Goal: Task Accomplishment & Management: Complete application form

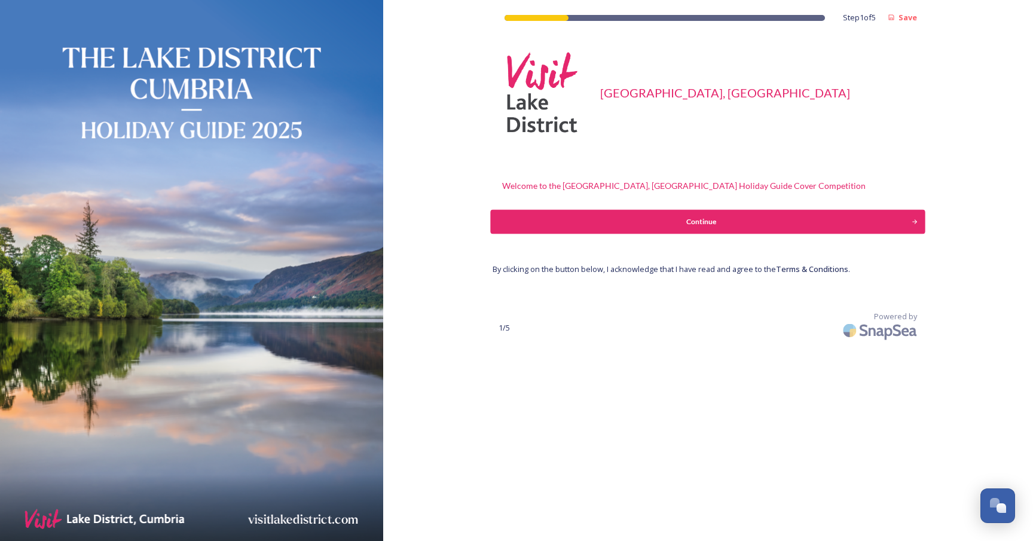
click at [731, 225] on div "Continue" at bounding box center [701, 221] width 408 height 11
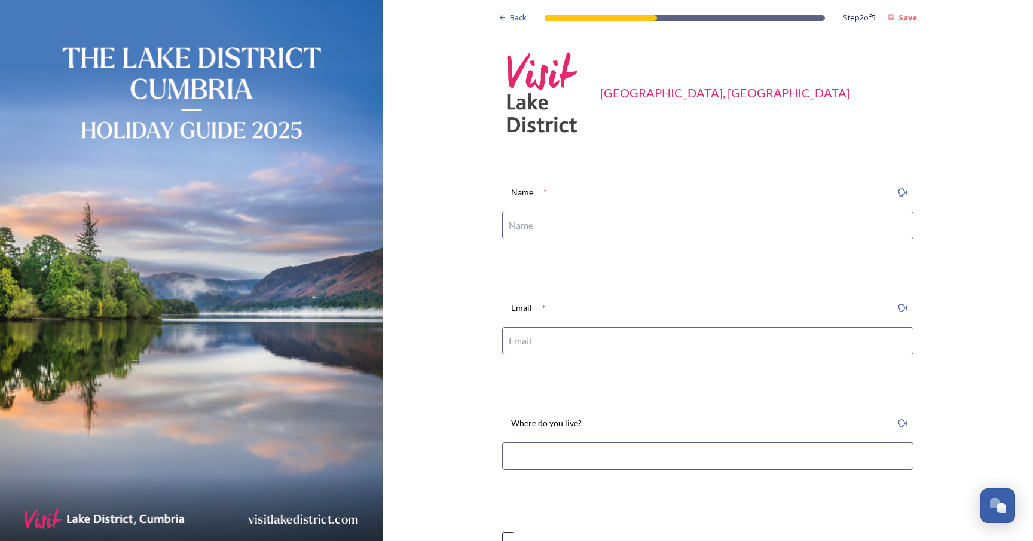
click at [561, 226] on input at bounding box center [707, 225] width 411 height 27
type input "[PERSON_NAME]"
type input "[EMAIL_ADDRESS][DOMAIN_NAME]"
type input "[PERSON_NAME]"
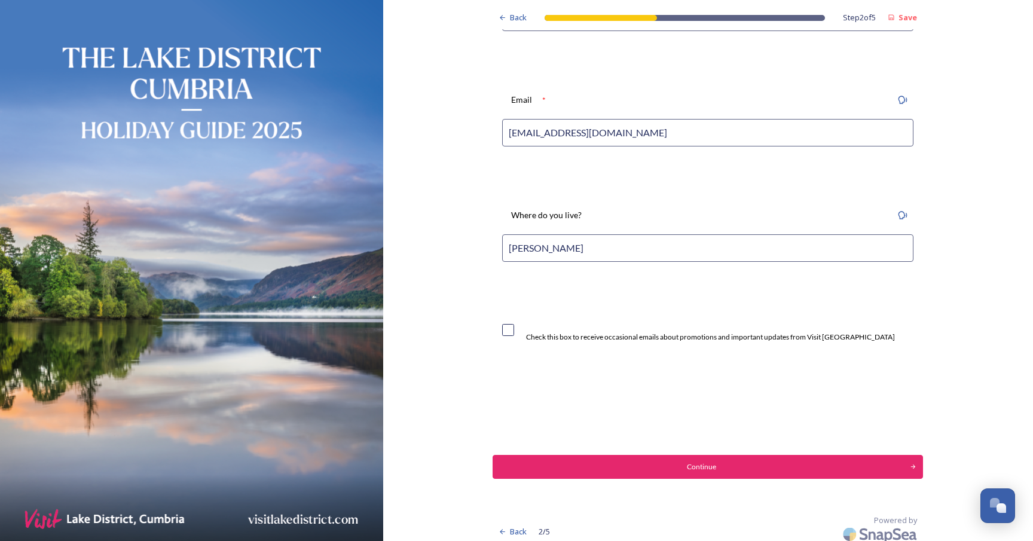
scroll to position [213, 0]
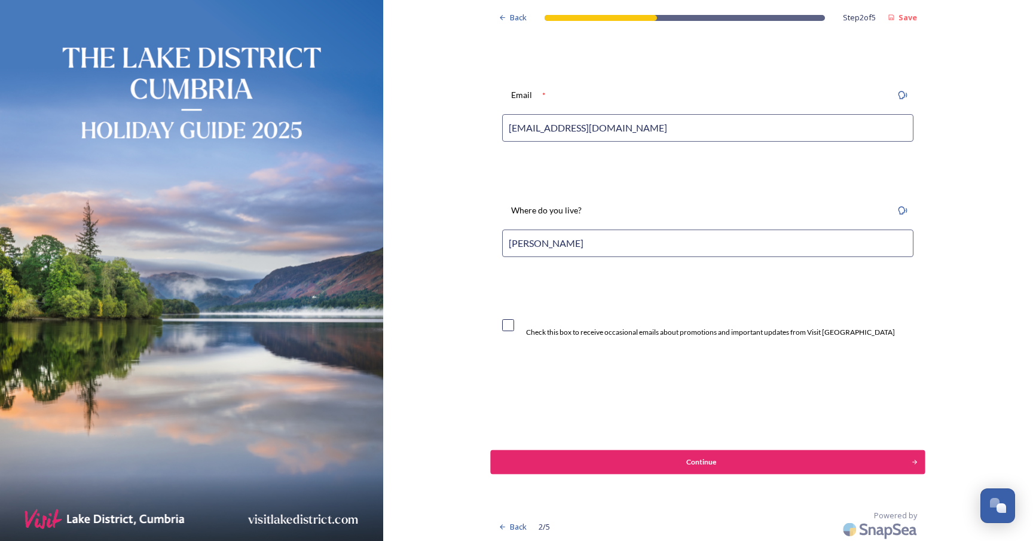
click at [666, 461] on div "Continue" at bounding box center [701, 462] width 408 height 11
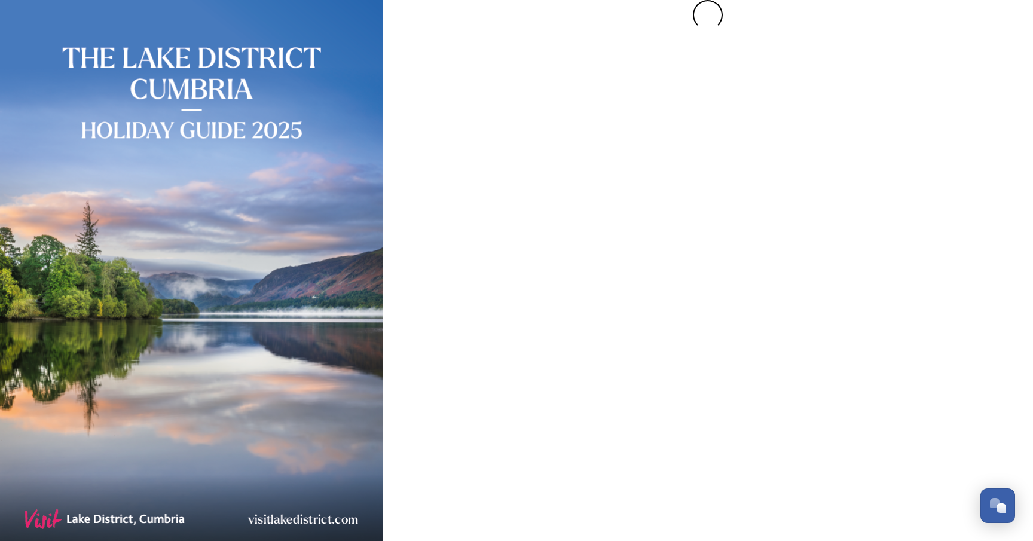
scroll to position [0, 0]
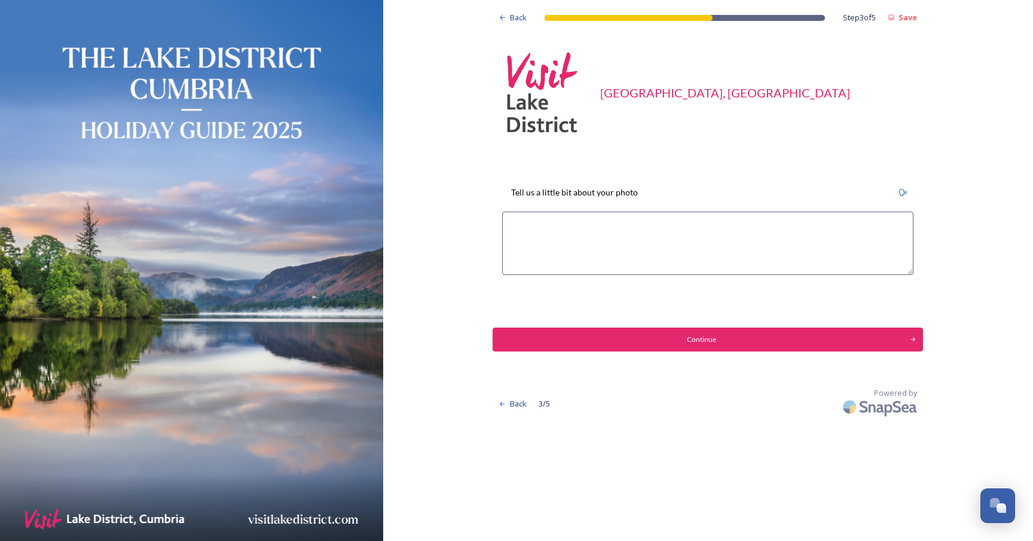
click at [606, 233] on textarea at bounding box center [707, 243] width 411 height 63
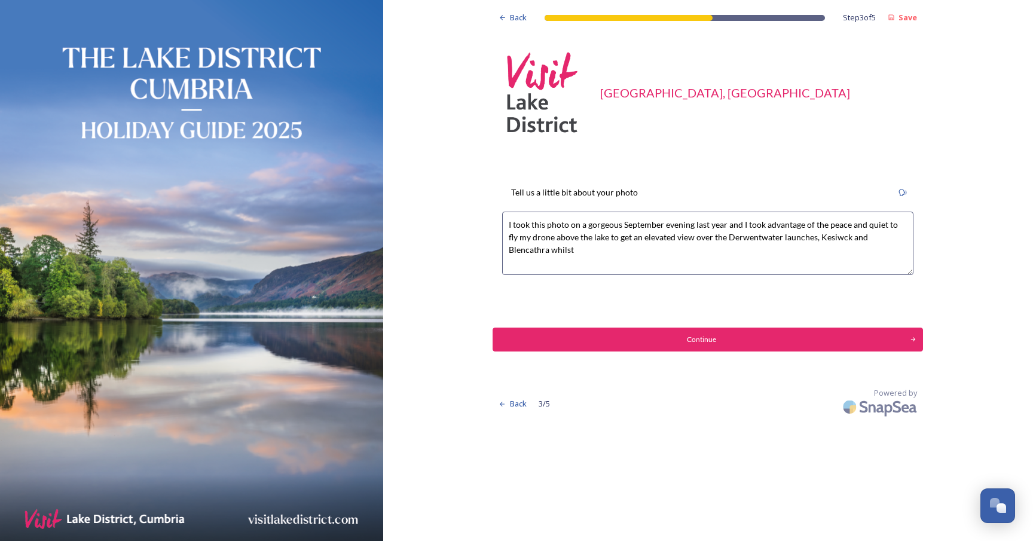
click at [826, 240] on textarea "I took this photo on a gorgeous September evening last year and I took advantag…" at bounding box center [707, 243] width 411 height 63
drag, startPoint x: 613, startPoint y: 252, endPoint x: 897, endPoint y: 237, distance: 284.3
click at [897, 237] on textarea "I took this photo on a gorgeous September evening last year and I took advantag…" at bounding box center [707, 243] width 411 height 63
click at [530, 249] on textarea "I took this photo on a gorgeous September evening last year and I took advantag…" at bounding box center [707, 243] width 411 height 63
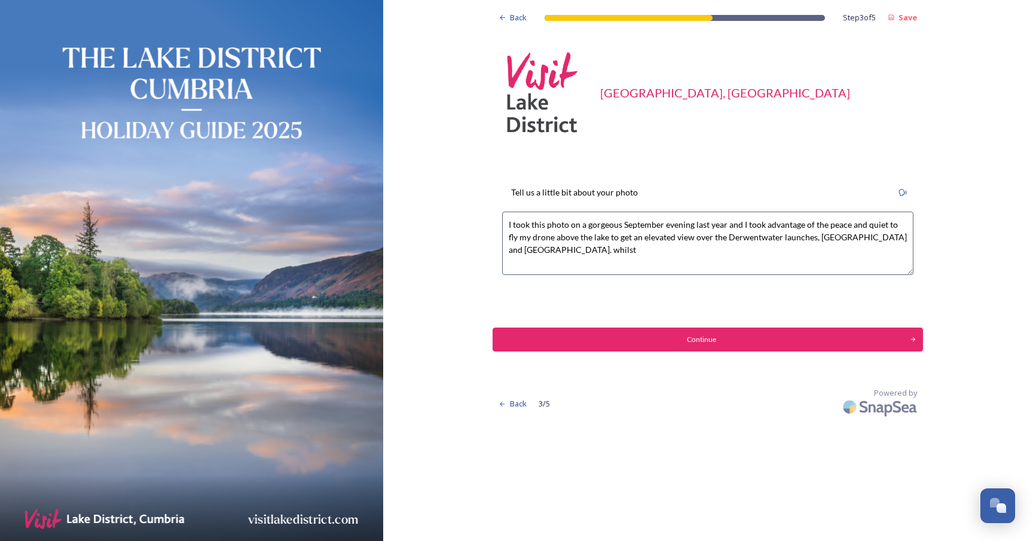
click at [530, 249] on textarea "I took this photo on a gorgeous September evening last year and I took advantag…" at bounding box center [707, 243] width 411 height 63
click at [573, 251] on textarea "I took this photo on a gorgeous September evening last year and I took advantag…" at bounding box center [707, 243] width 411 height 63
click at [570, 249] on textarea "I took this photo on a gorgeous September evening last year and I took advantag…" at bounding box center [707, 243] width 411 height 63
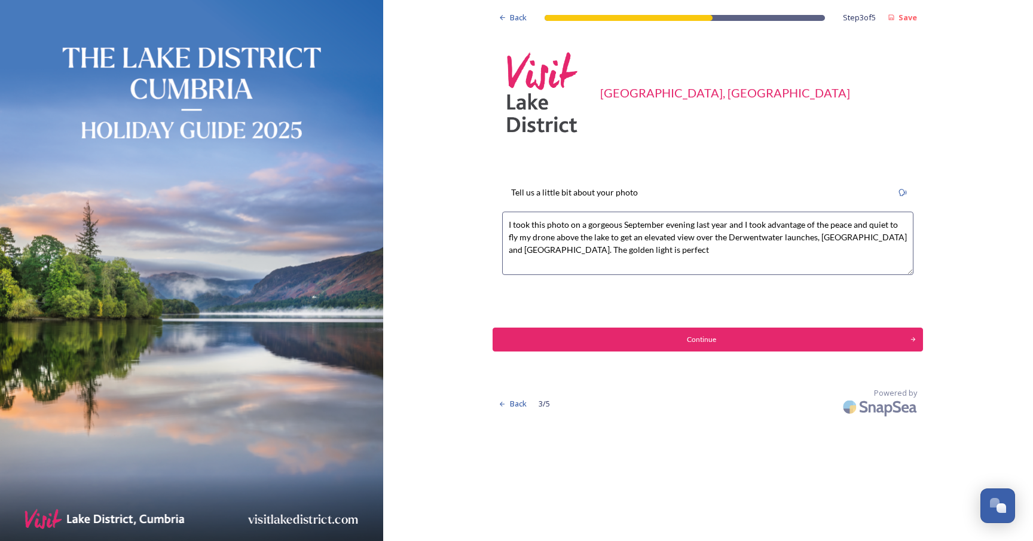
click at [570, 249] on textarea "I took this photo on a gorgeous September evening last year and I took advantag…" at bounding box center [707, 243] width 411 height 63
click at [626, 248] on textarea "I took this photo on a gorgeous September evening last year and I took advantag…" at bounding box center [707, 243] width 411 height 63
type textarea "I took this photo on a gorgeous September evening last year and I took advantag…"
click at [663, 334] on div "Continue" at bounding box center [701, 339] width 408 height 11
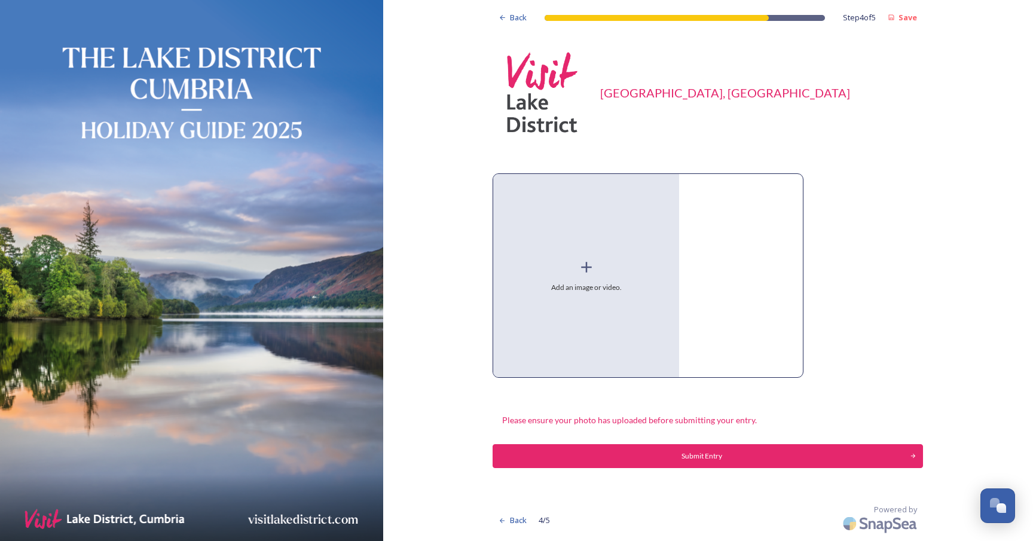
click at [590, 285] on span "Add an image or video." at bounding box center [586, 287] width 71 height 11
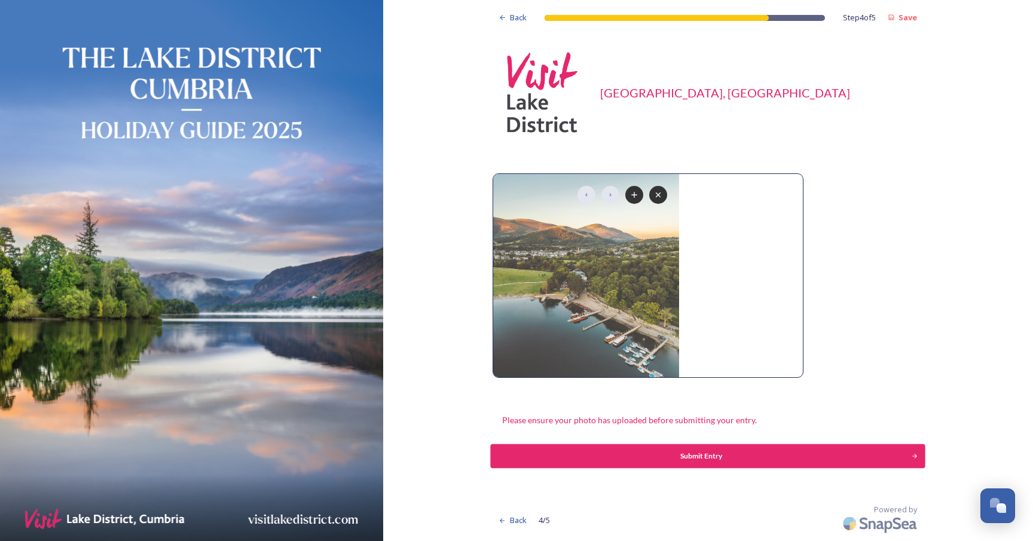
click at [691, 460] on button "Submit Entry" at bounding box center [708, 456] width 434 height 24
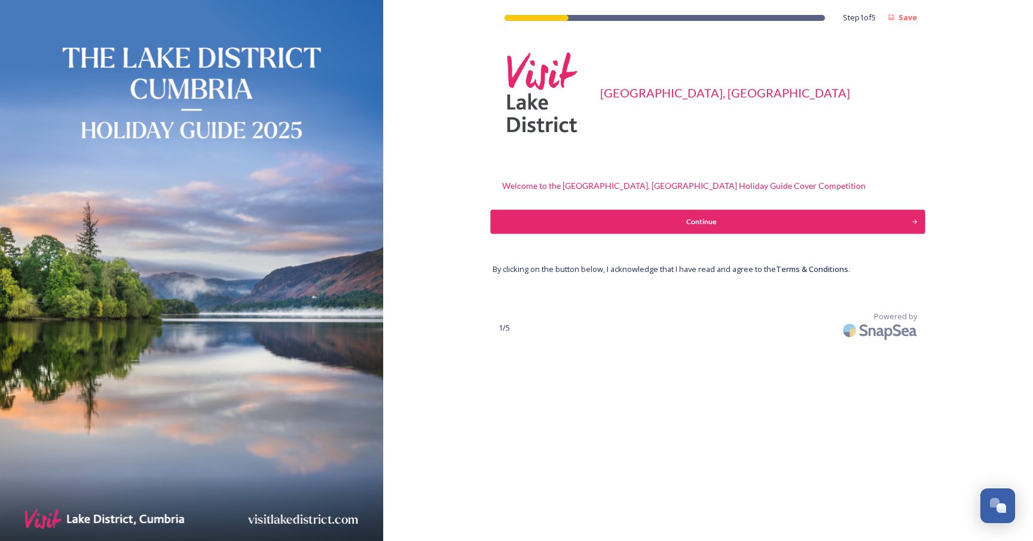
click at [736, 229] on button "Continue" at bounding box center [708, 222] width 434 height 24
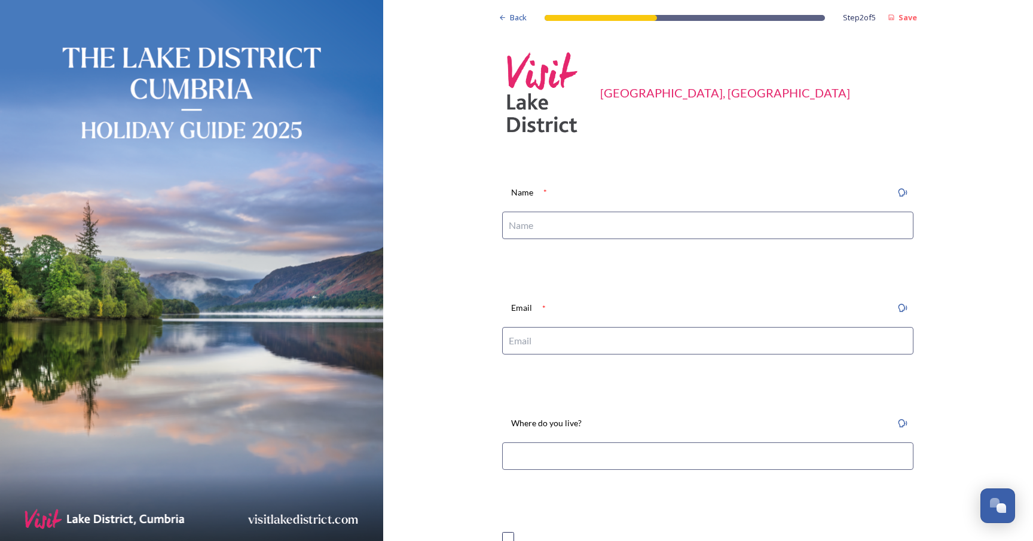
click at [702, 232] on input at bounding box center [707, 225] width 411 height 27
type input "[PERSON_NAME]"
type input "[EMAIL_ADDRESS][DOMAIN_NAME]"
type input "[PERSON_NAME]"
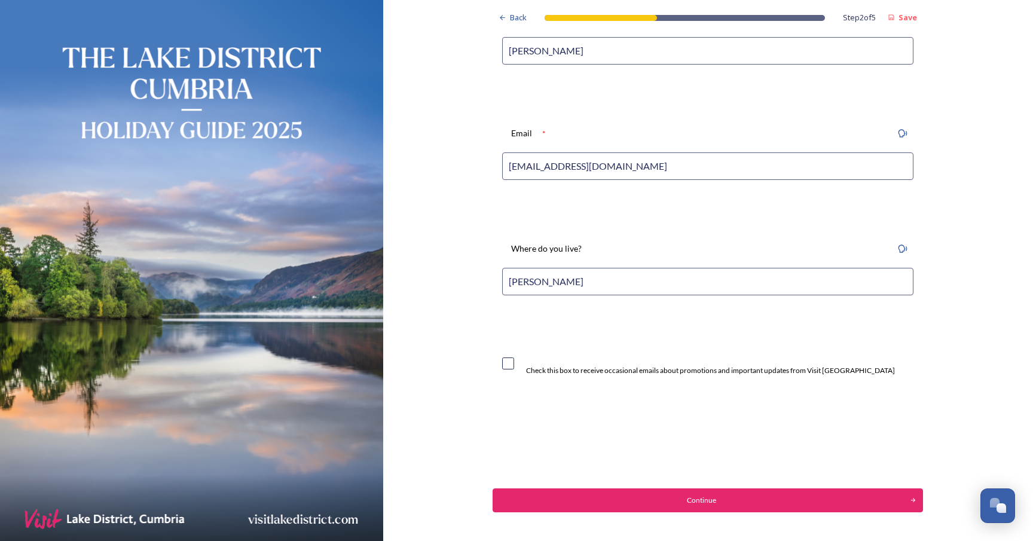
scroll to position [213, 0]
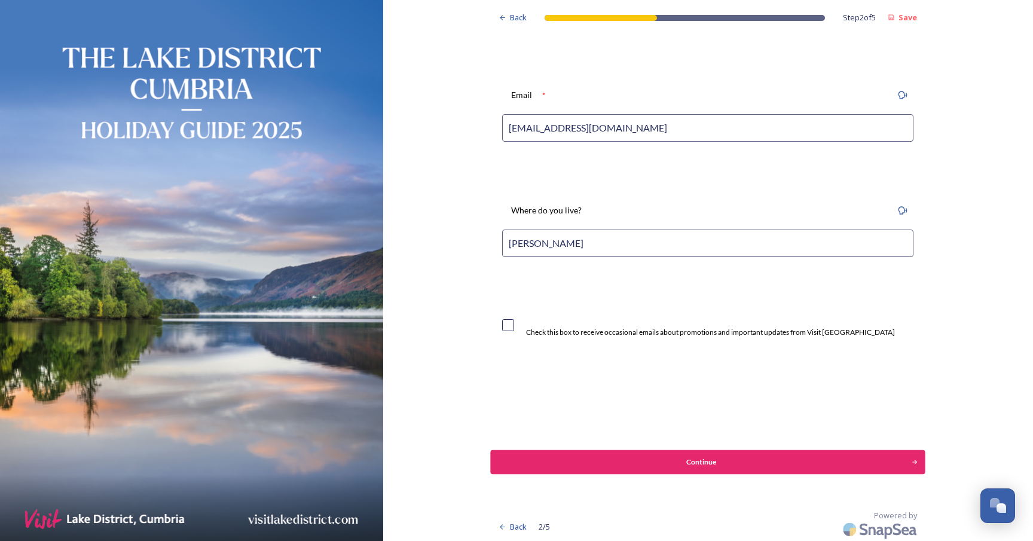
click at [626, 464] on div "Continue" at bounding box center [701, 462] width 408 height 11
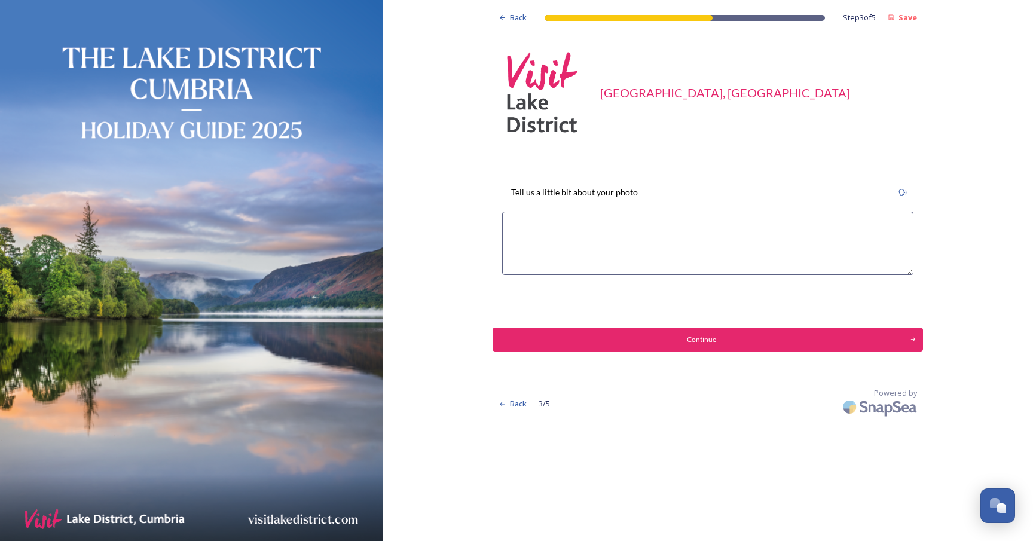
click at [561, 222] on textarea at bounding box center [707, 243] width 411 height 63
